Goal: Task Accomplishment & Management: Use online tool/utility

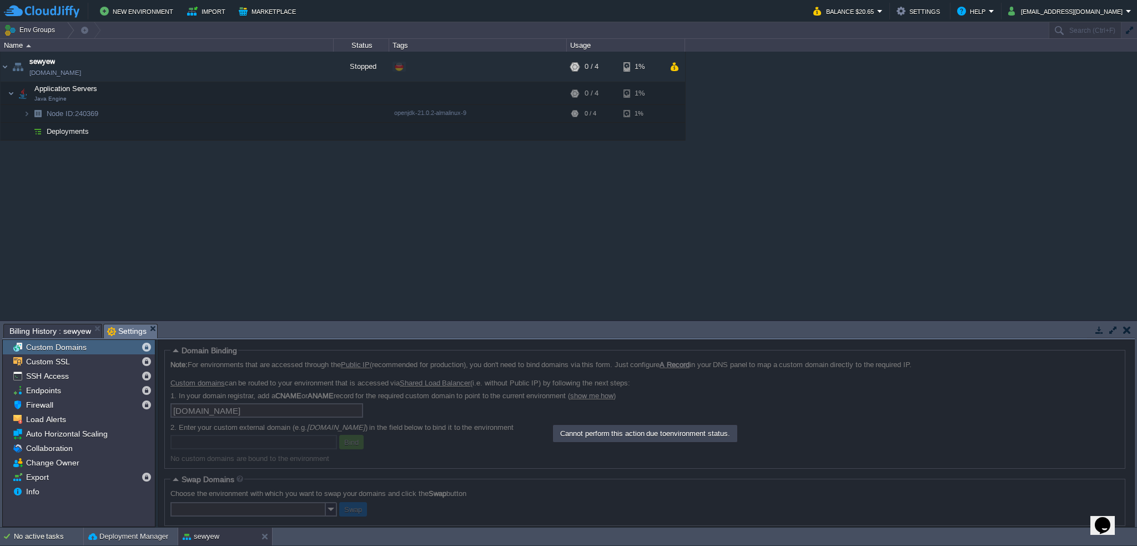
click at [254, 177] on div "sewyew [DOMAIN_NAME] Stopped + Add to Env Group RAM 0% CPU 0% 0 / 4 1% Applicat…" at bounding box center [568, 186] width 1137 height 269
click at [265, 220] on div "sewyew [DOMAIN_NAME] Stopped + Add to Env Group RAM 0% CPU 0% 0 / 4 1% Applicat…" at bounding box center [568, 186] width 1137 height 269
click at [76, 133] on span "Deployments" at bounding box center [68, 131] width 45 height 9
click at [307, 67] on button "button" at bounding box center [306, 67] width 10 height 10
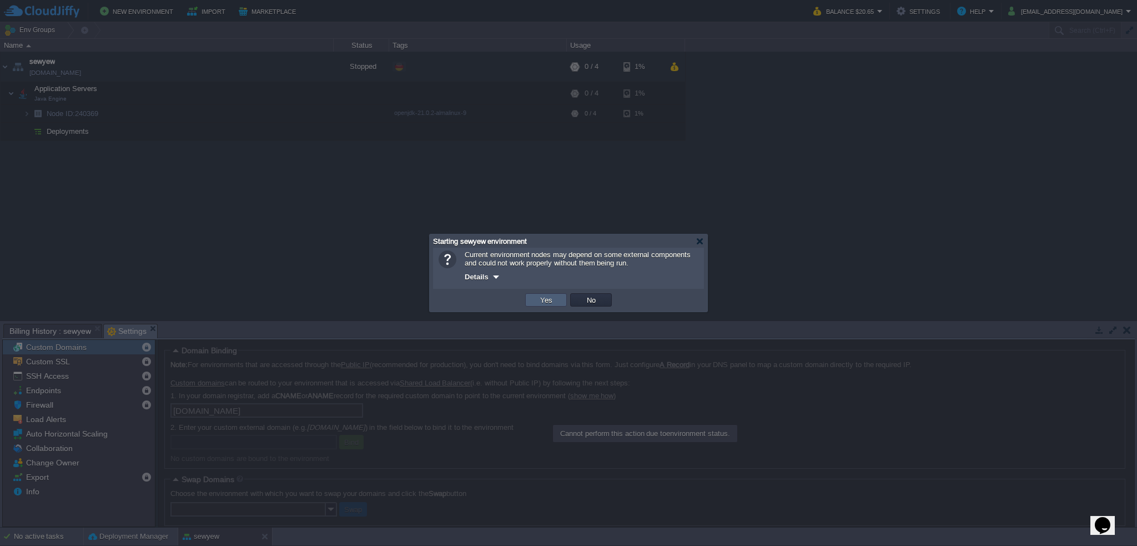
click at [538, 295] on button "Yes" at bounding box center [546, 300] width 19 height 10
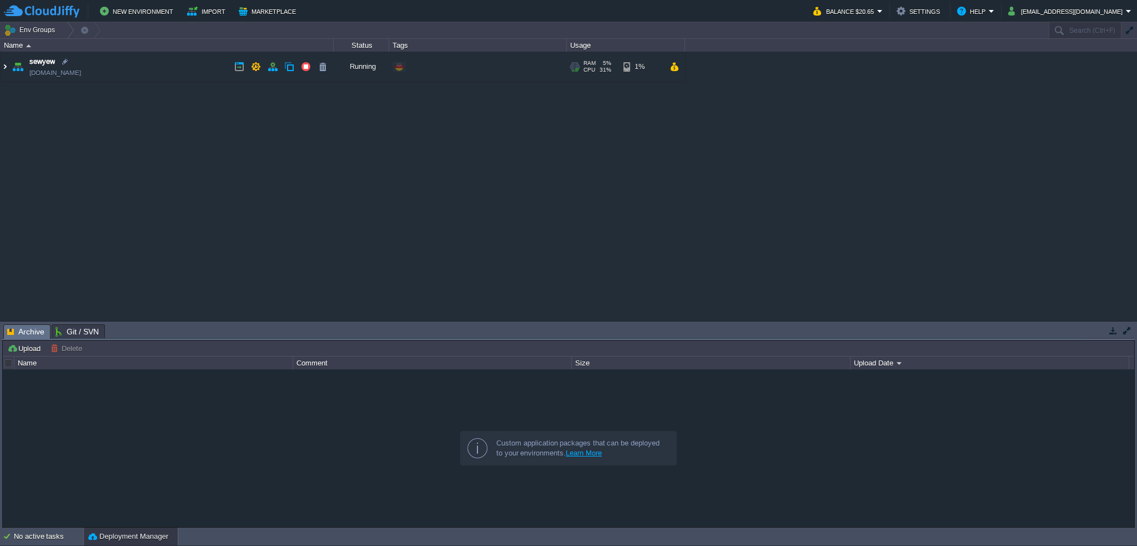
click at [6, 69] on img at bounding box center [5, 67] width 9 height 30
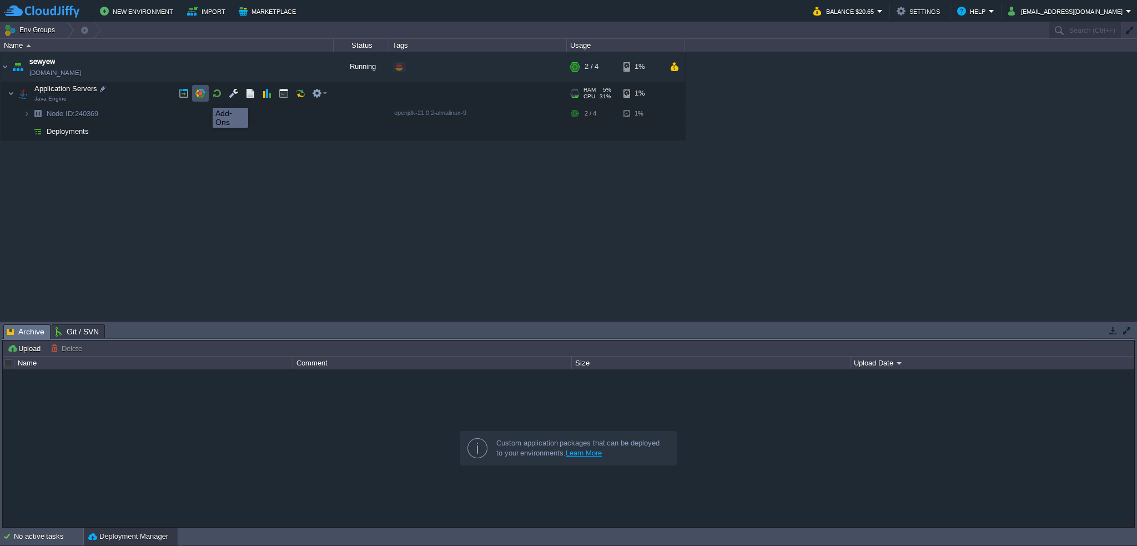
click at [204, 97] on button "button" at bounding box center [200, 93] width 10 height 10
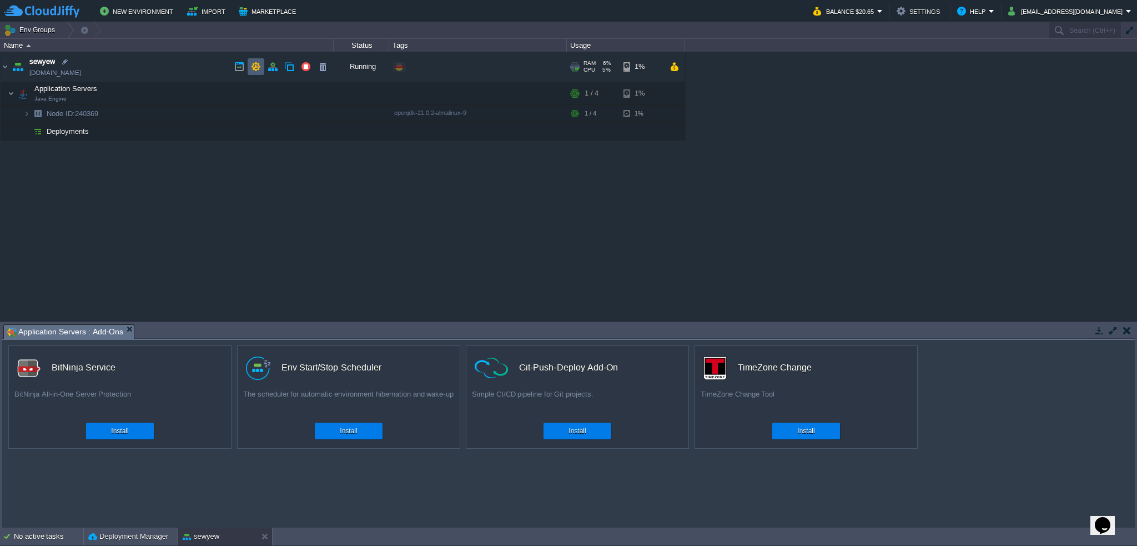
drag, startPoint x: 258, startPoint y: 67, endPoint x: 262, endPoint y: 79, distance: 12.7
click at [258, 67] on button "button" at bounding box center [256, 67] width 10 height 10
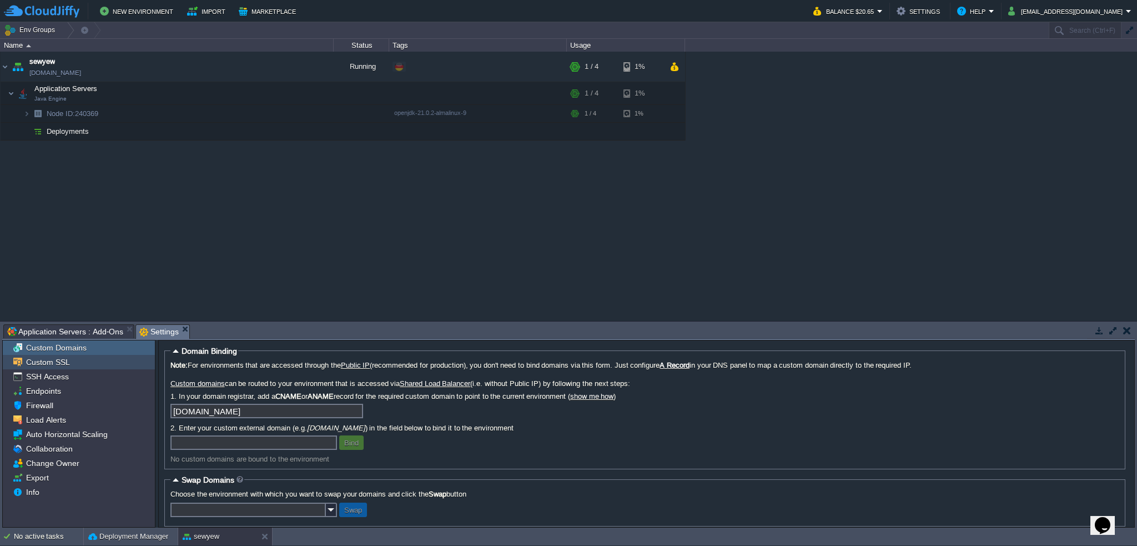
click at [63, 364] on span "Custom SSL" at bounding box center [48, 362] width 48 height 10
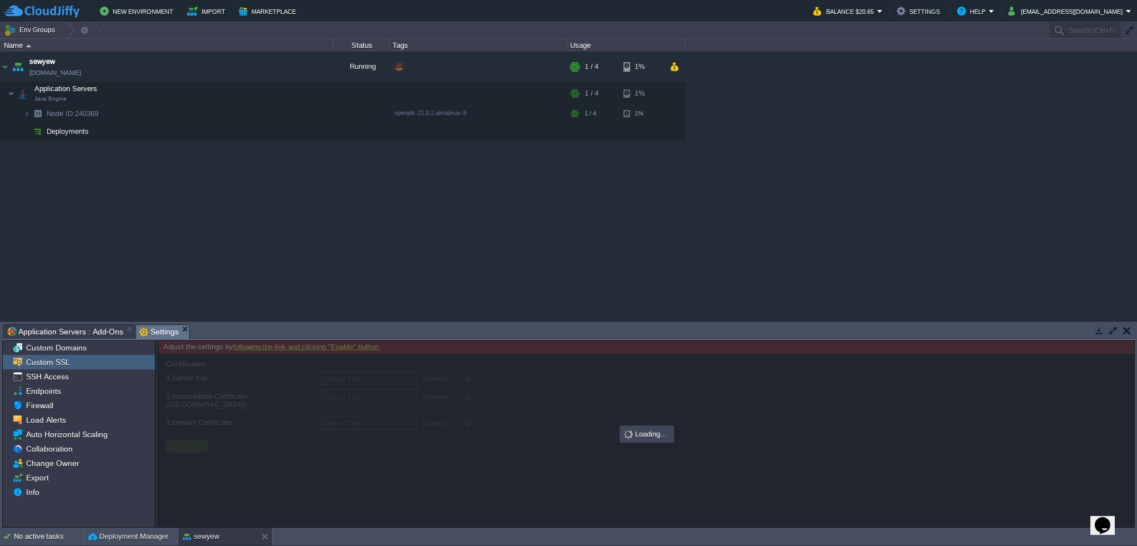
type input "Select File"
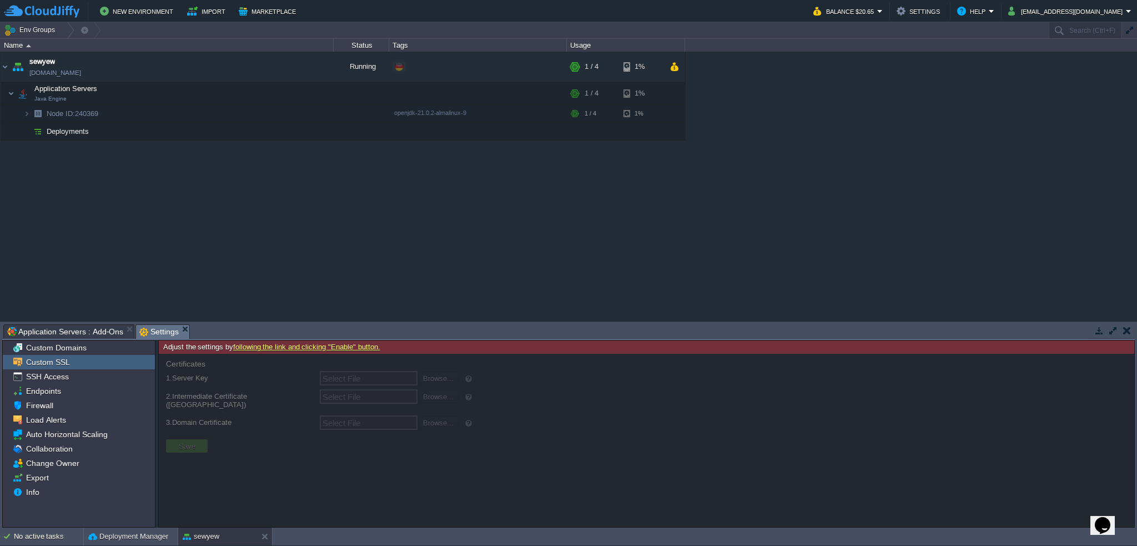
click at [299, 347] on link "following the link and clicking "Enable" button." at bounding box center [306, 347] width 147 height 8
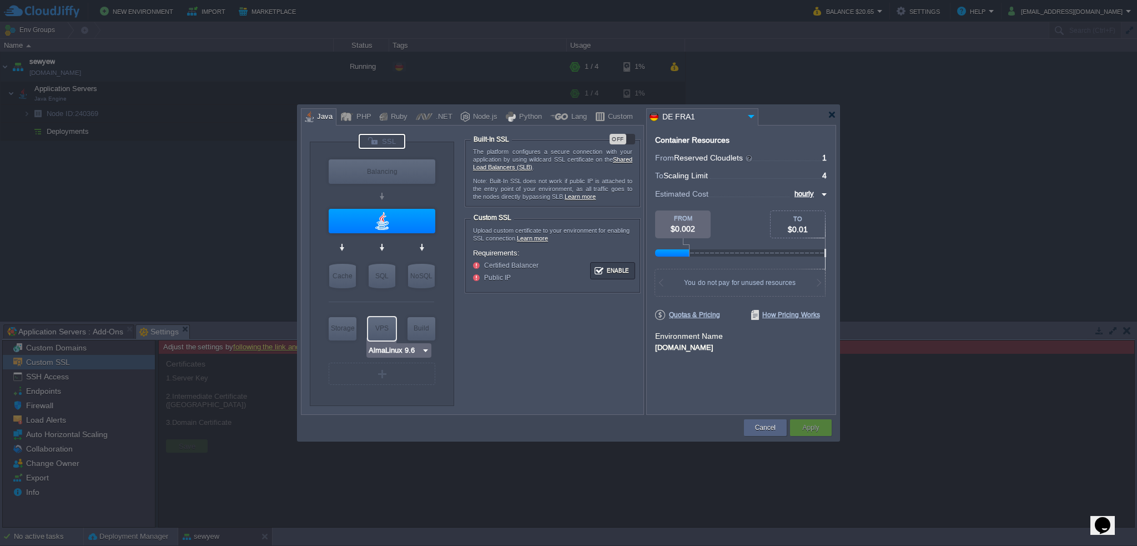
type input "Redis 7.2.4"
click at [802, 193] on input "hourly" at bounding box center [804, 194] width 27 height 12
click at [810, 211] on div "monthly" at bounding box center [808, 206] width 38 height 13
type input "monthly"
click at [627, 135] on div "OFF" at bounding box center [623, 139] width 26 height 11
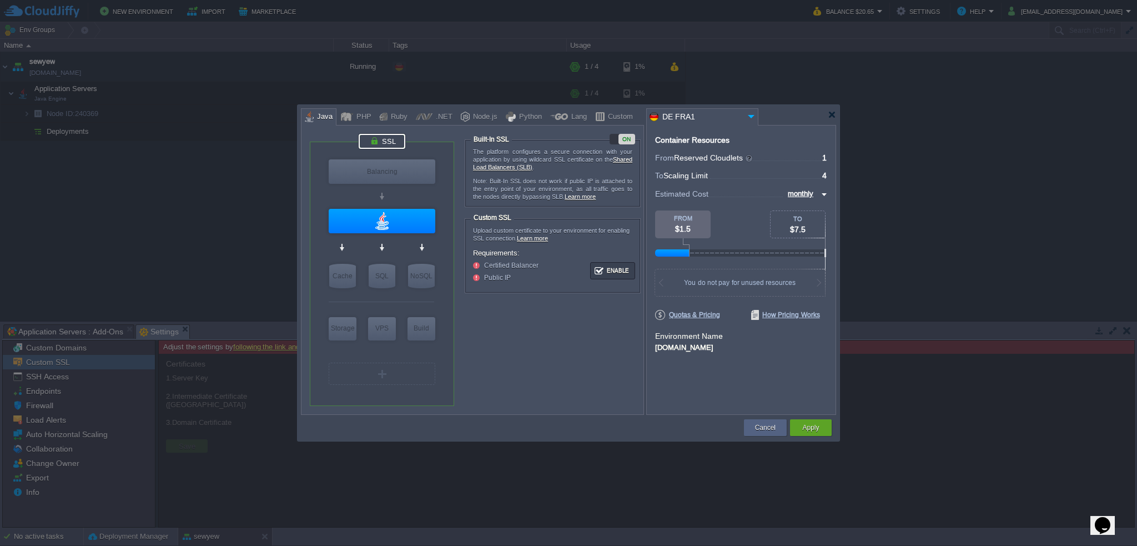
type input "NGINX 1.28.0"
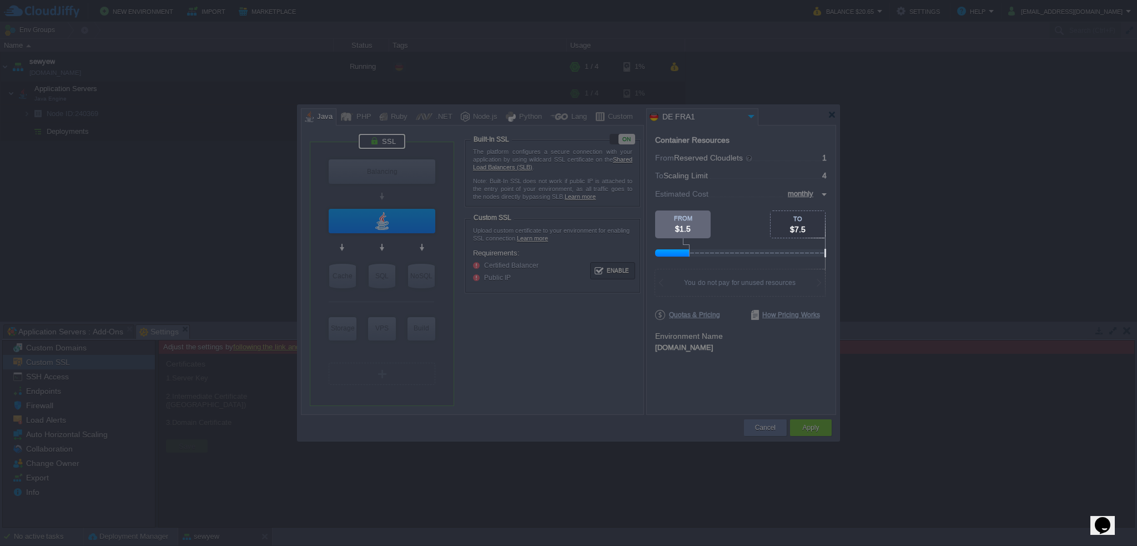
click at [606, 143] on div at bounding box center [327, 129] width 655 height 258
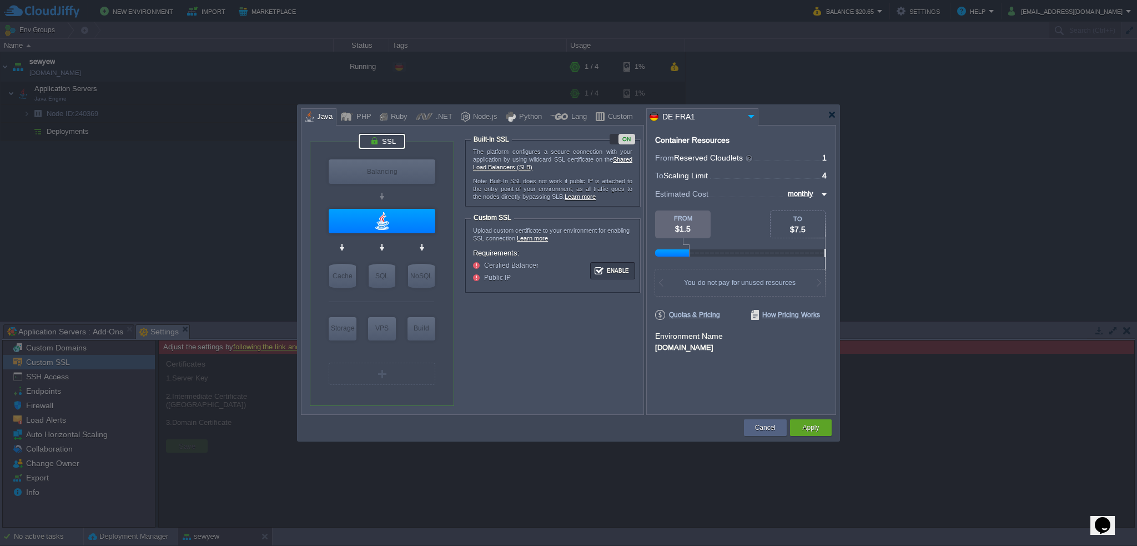
click at [626, 159] on link "Shared Load Balancers (SLB)" at bounding box center [552, 163] width 159 height 14
click at [619, 133] on div "VM Balancing VM Application Servers VM Cache VM SQL VM NoSQL VM Storage VM VPS …" at bounding box center [472, 270] width 343 height 290
click at [620, 137] on div "ON" at bounding box center [627, 139] width 17 height 11
click at [626, 140] on div "OFF" at bounding box center [623, 139] width 26 height 11
click at [820, 429] on div "Apply" at bounding box center [811, 427] width 25 height 17
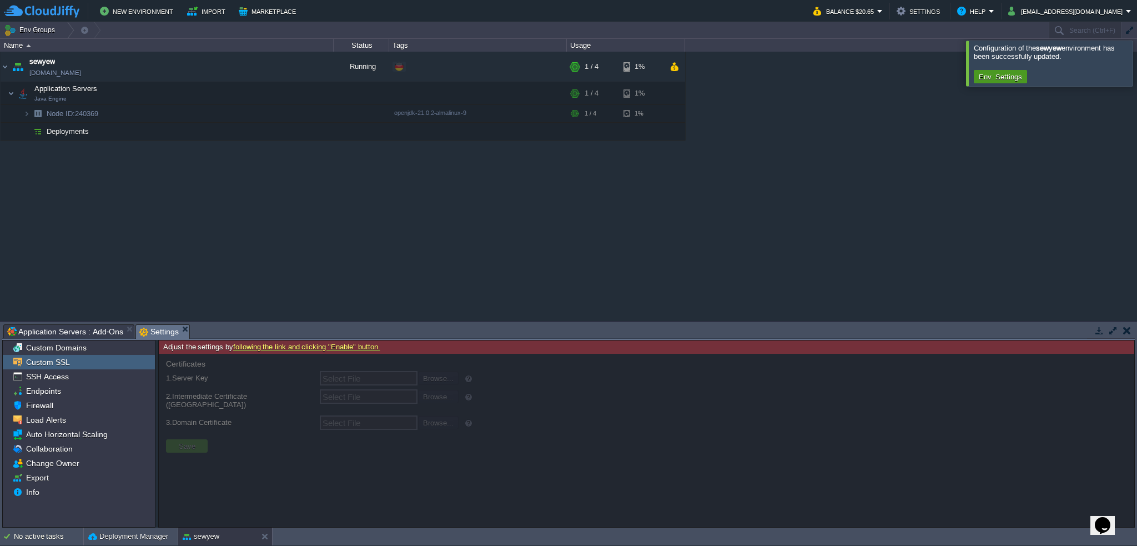
click at [991, 74] on button "Env. Settings" at bounding box center [1001, 77] width 50 height 10
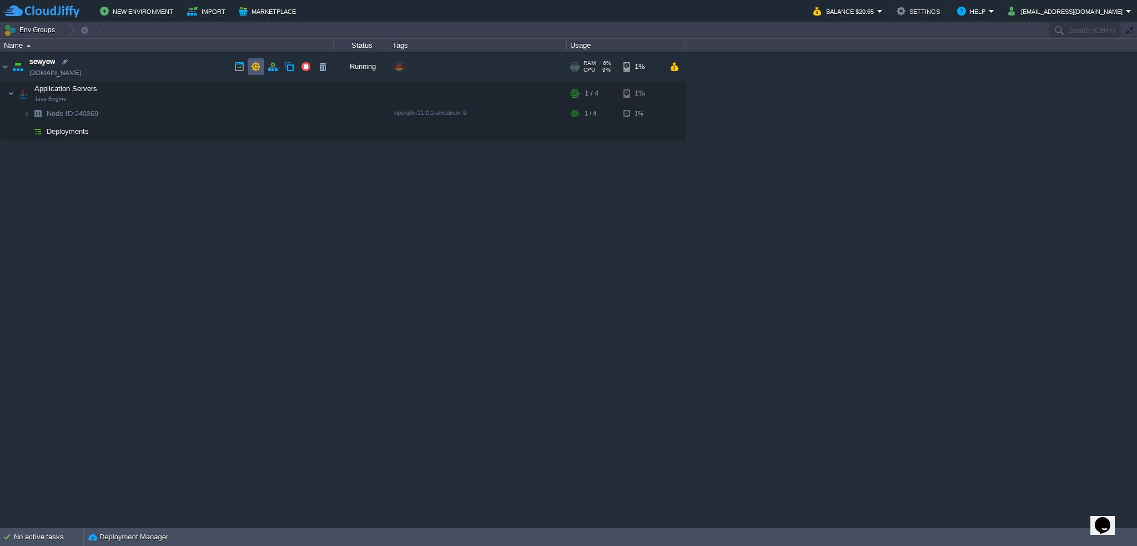
click at [253, 72] on td at bounding box center [256, 66] width 17 height 17
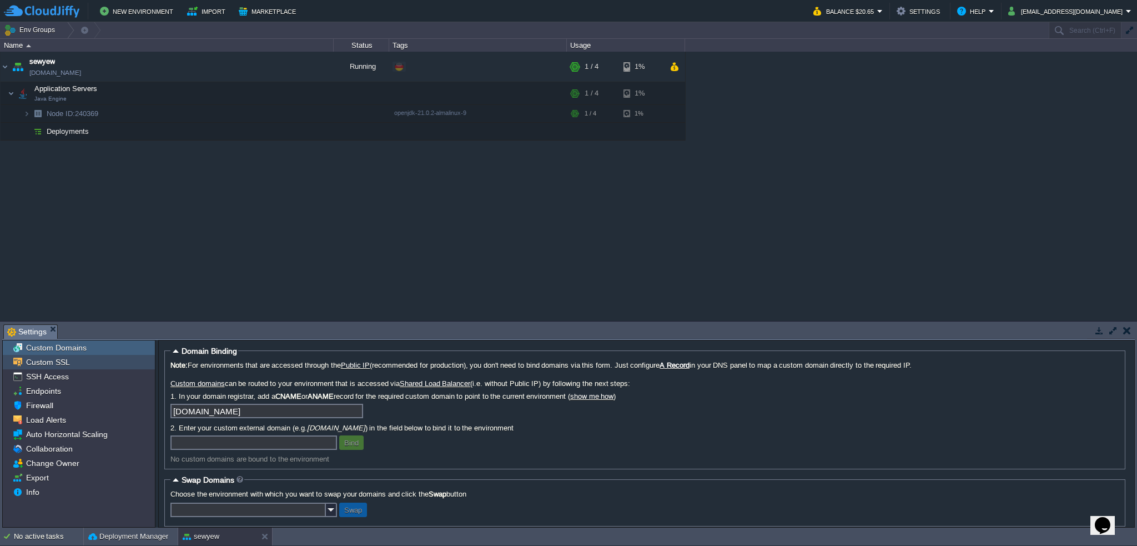
click at [80, 360] on div "Custom SSL" at bounding box center [79, 362] width 152 height 14
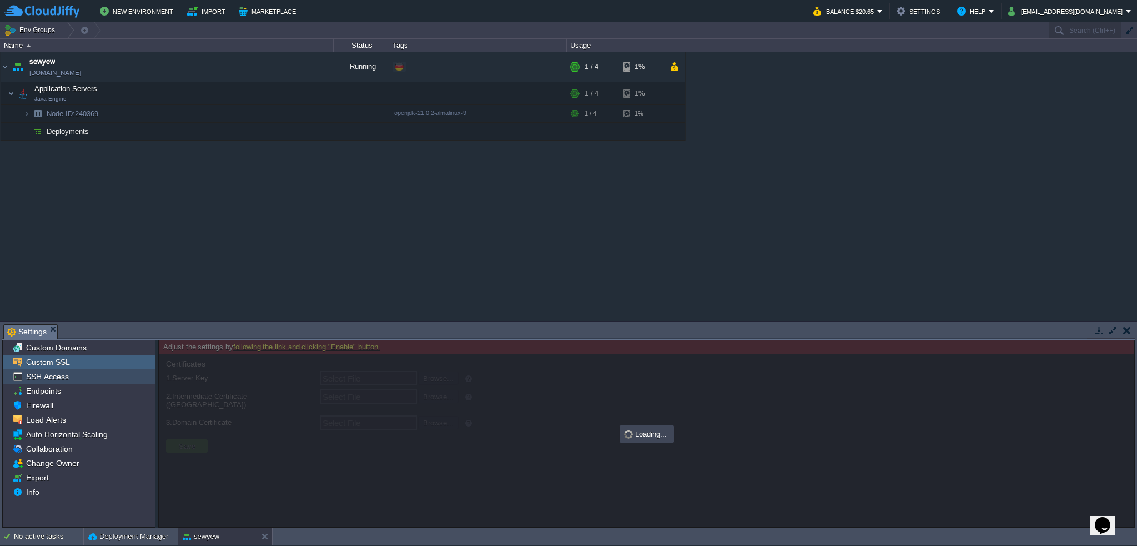
type input "Select File"
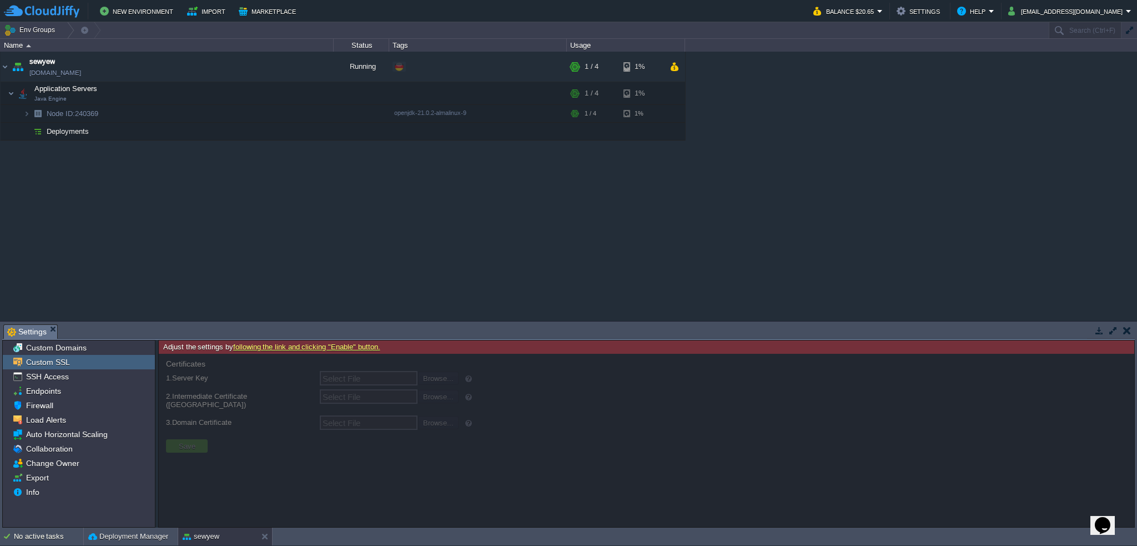
click at [318, 347] on link "following the link and clicking "Enable" button." at bounding box center [306, 347] width 147 height 8
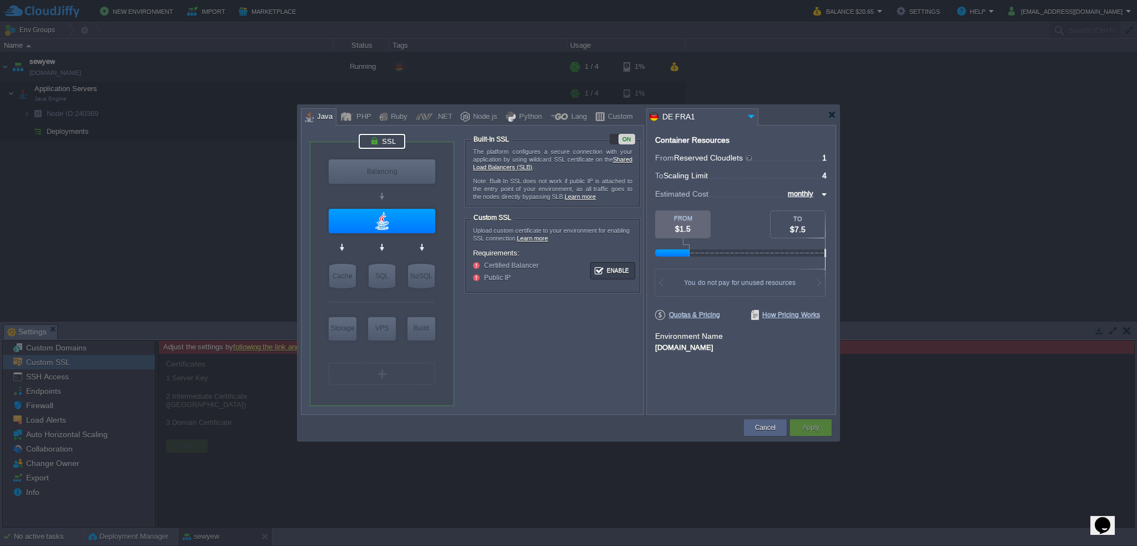
click at [583, 193] on link "Learn more" at bounding box center [580, 196] width 31 height 7
